Goal: Find specific page/section: Find specific page/section

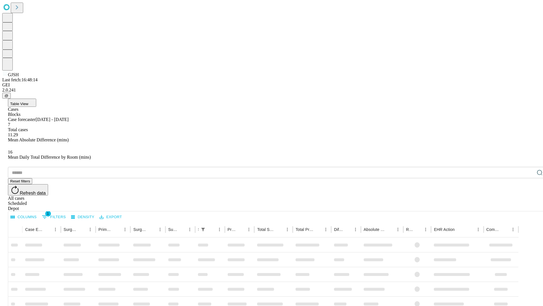
click at [28, 102] on span "Table View" at bounding box center [19, 104] width 18 height 4
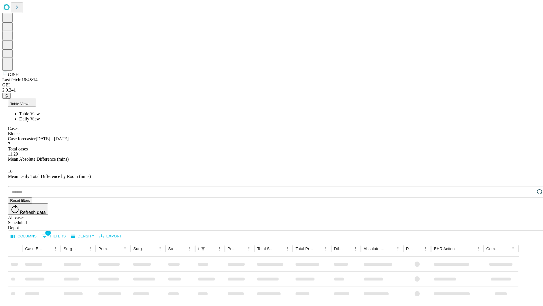
click at [40, 116] on span "Daily View" at bounding box center [29, 118] width 21 height 5
